Goal: Task Accomplishment & Management: Use online tool/utility

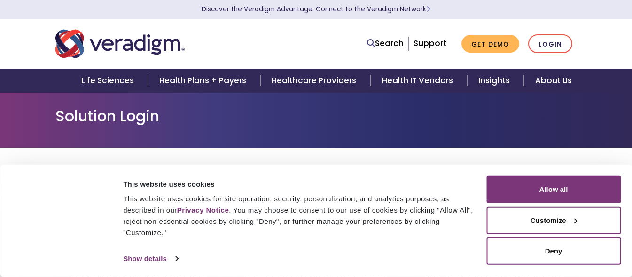
click at [559, 45] on link "Login" at bounding box center [550, 43] width 44 height 19
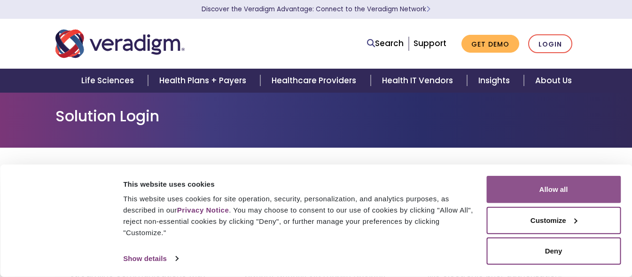
drag, startPoint x: 555, startPoint y: 189, endPoint x: 555, endPoint y: 196, distance: 7.0
click at [555, 189] on button "Allow all" at bounding box center [553, 189] width 134 height 27
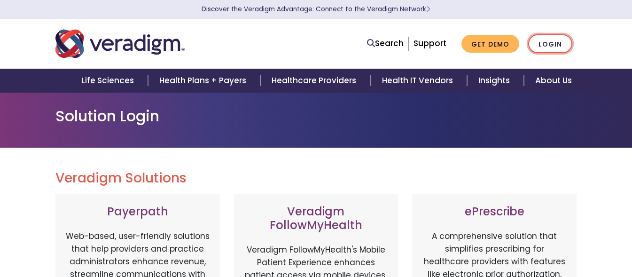
click at [533, 41] on link "Login" at bounding box center [550, 43] width 44 height 19
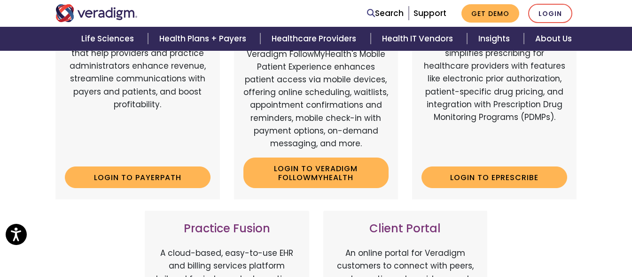
scroll to position [188, 0]
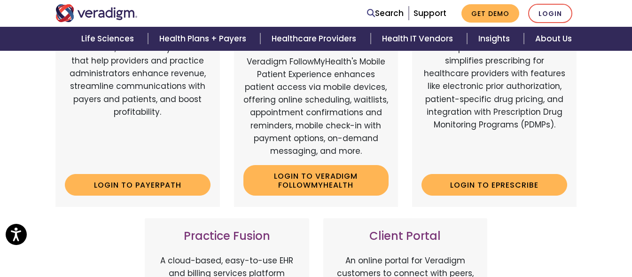
click at [129, 196] on div "Payerpath Web-based, user-friendly solutions that help providers and practice a…" at bounding box center [137, 106] width 164 height 201
click at [130, 186] on link "Login to Payerpath" at bounding box center [138, 185] width 146 height 22
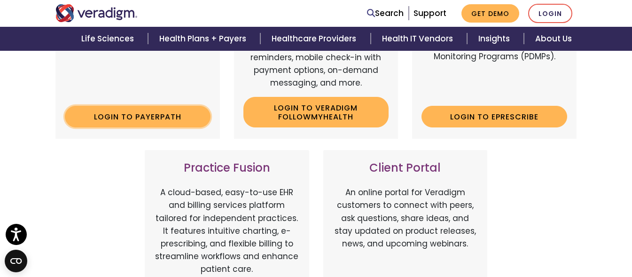
scroll to position [141, 0]
